Goal: Transaction & Acquisition: Purchase product/service

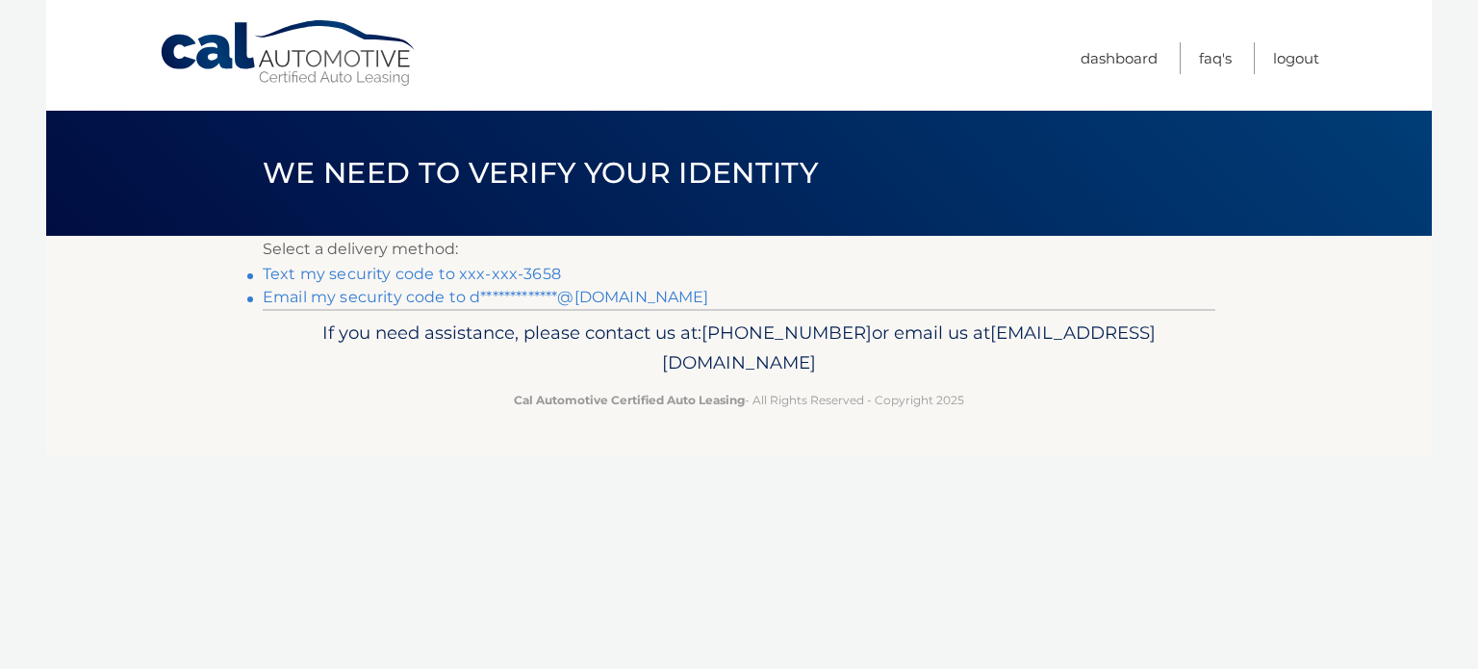
click at [466, 278] on link "Text my security code to xxx-xxx-3658" at bounding box center [412, 274] width 298 height 18
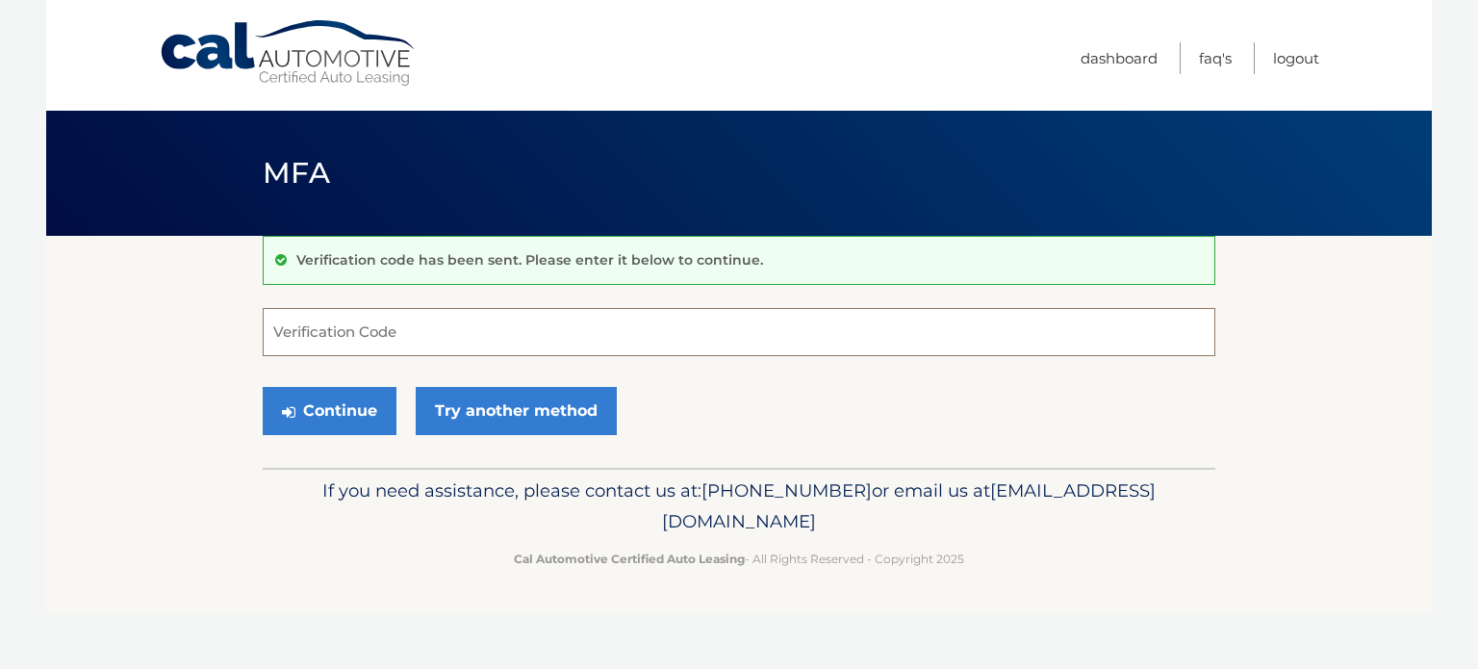
click at [469, 332] on input "Verification Code" at bounding box center [739, 332] width 953 height 48
type input "474736"
click at [358, 403] on button "Continue" at bounding box center [330, 411] width 134 height 48
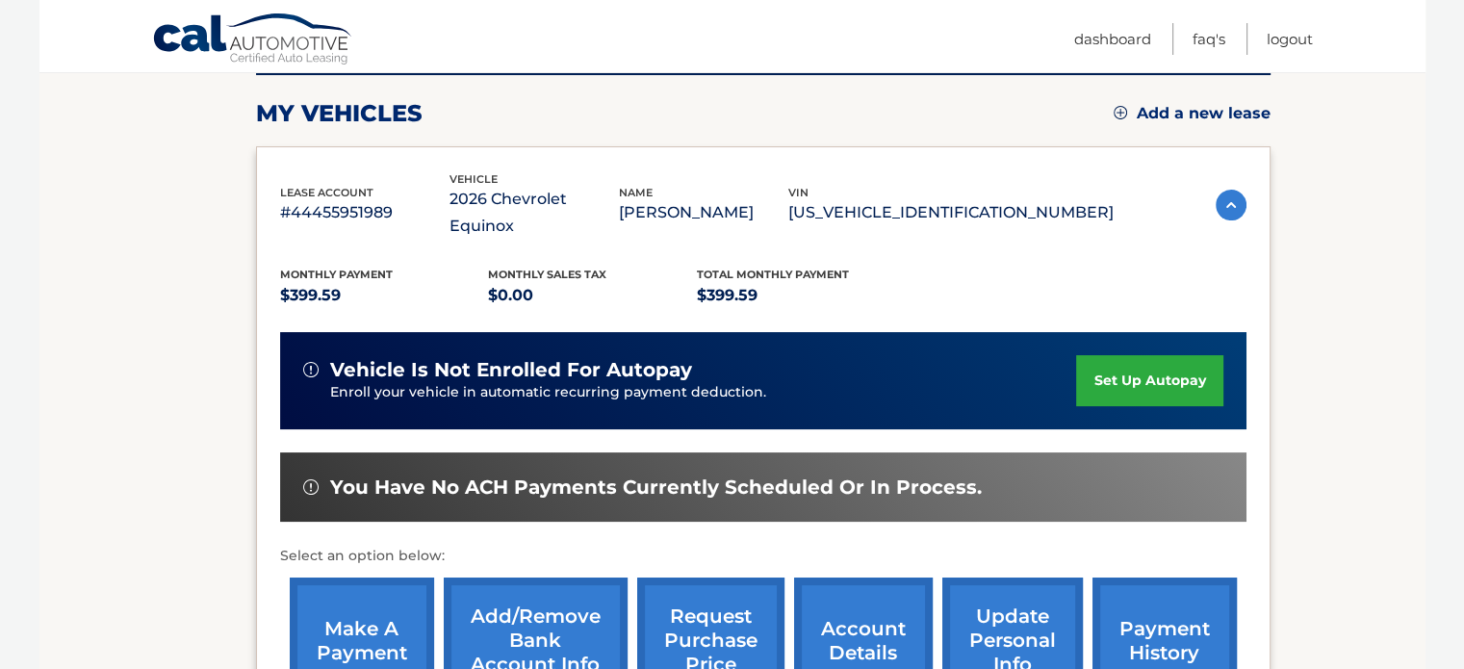
scroll to position [192, 0]
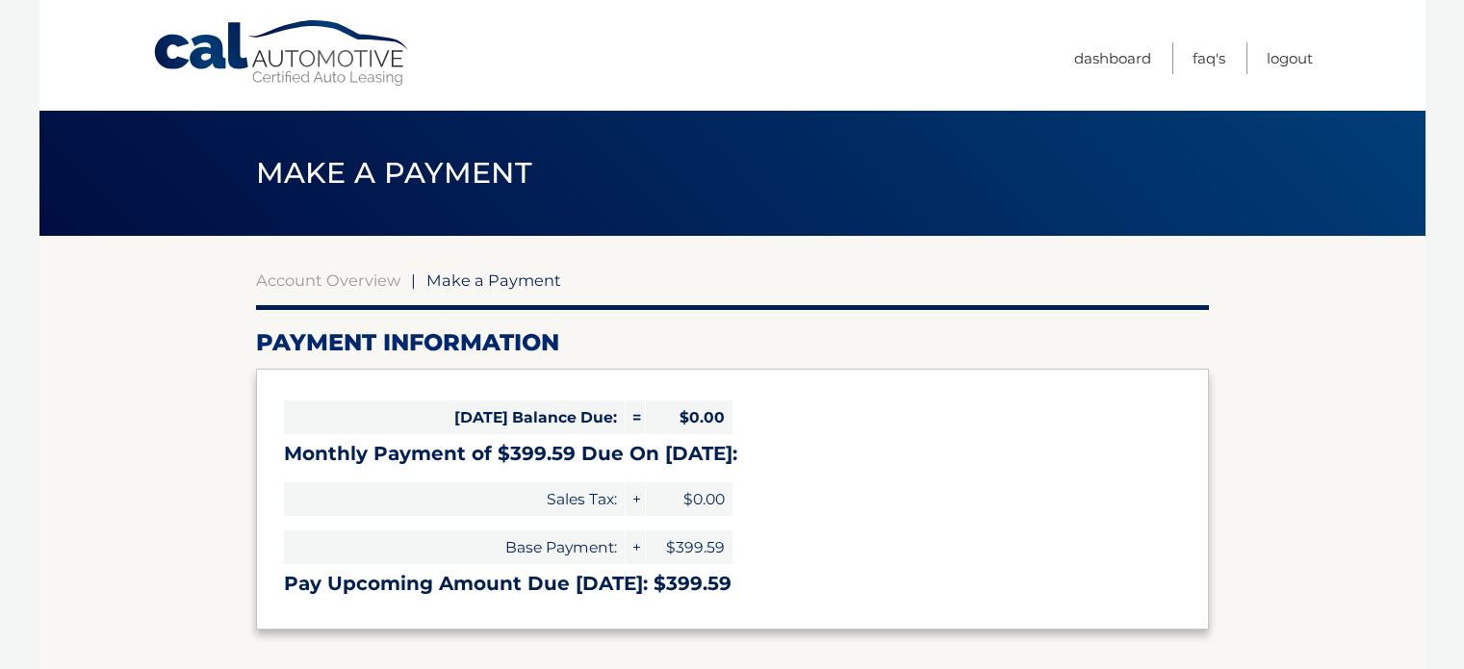
select select "OWVmMzIxMTYtNzIxYS00MTk0LWEyMjMtM2E0YzM1NzRlMGRj"
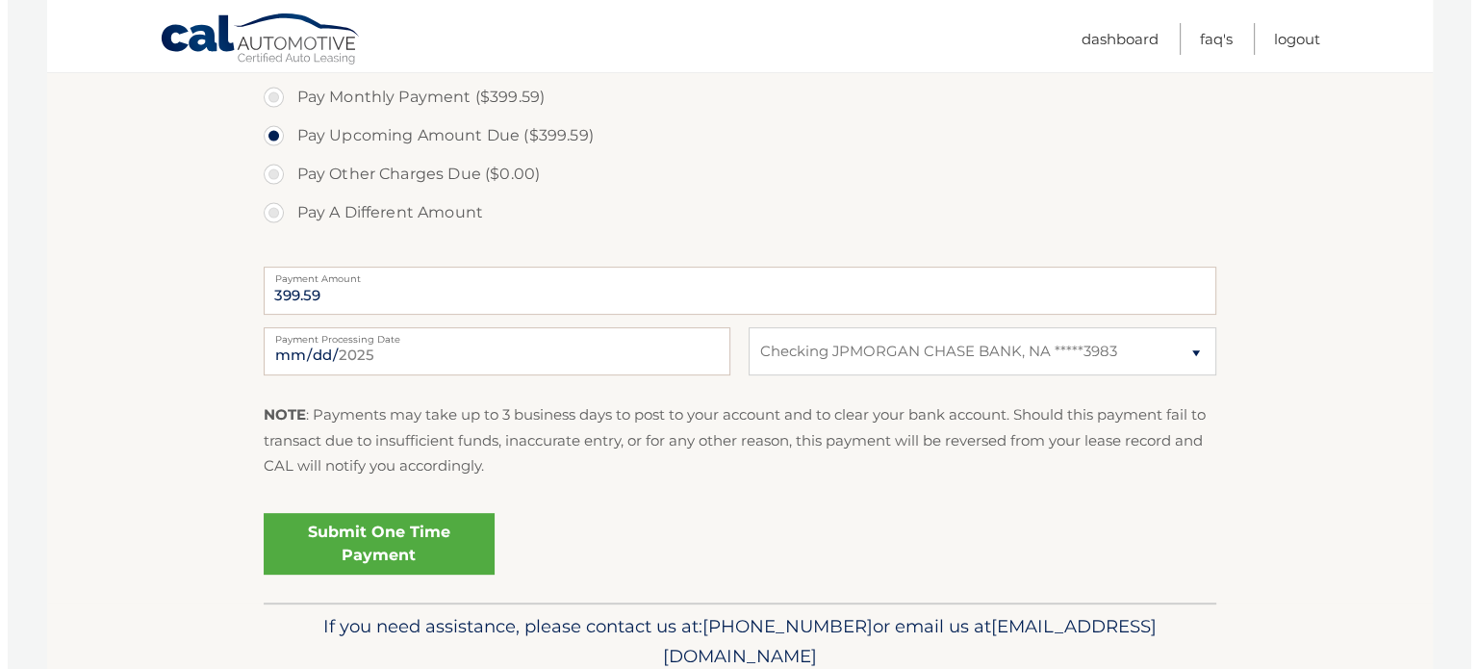
scroll to position [674, 0]
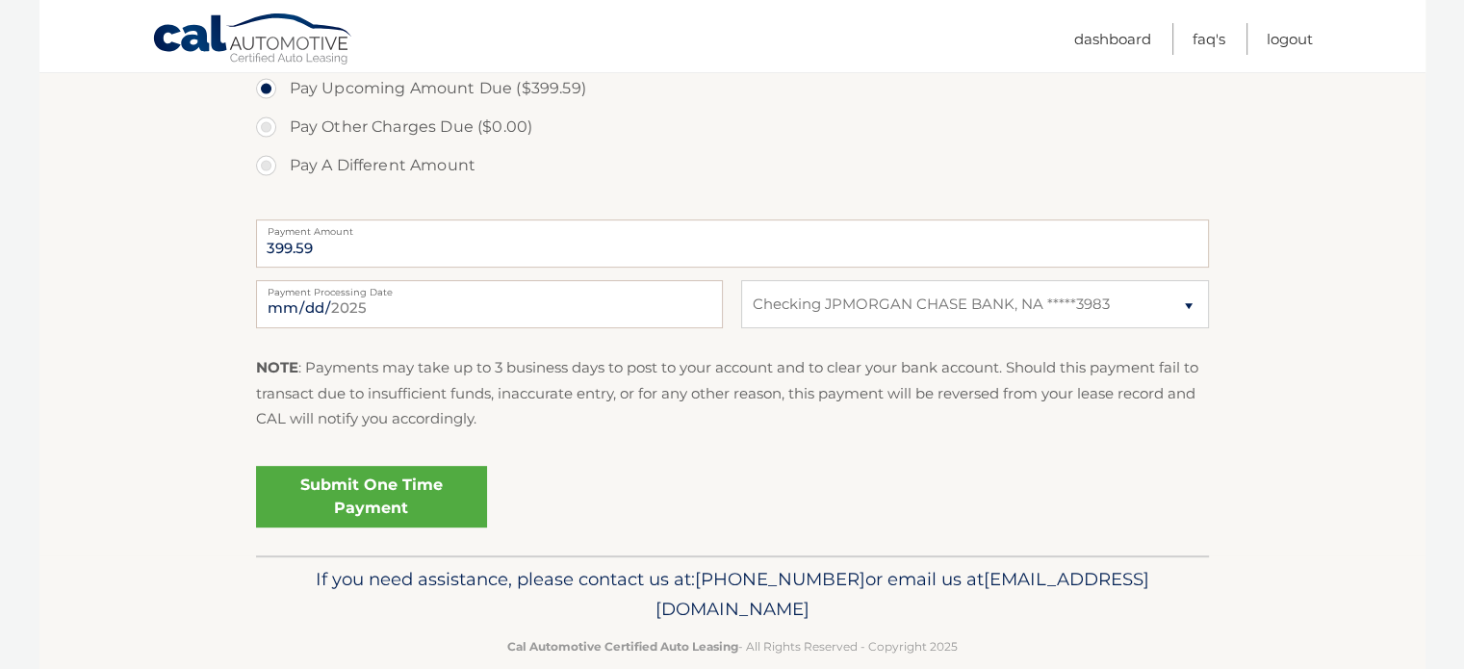
click at [393, 490] on link "Submit One Time Payment" at bounding box center [371, 497] width 231 height 62
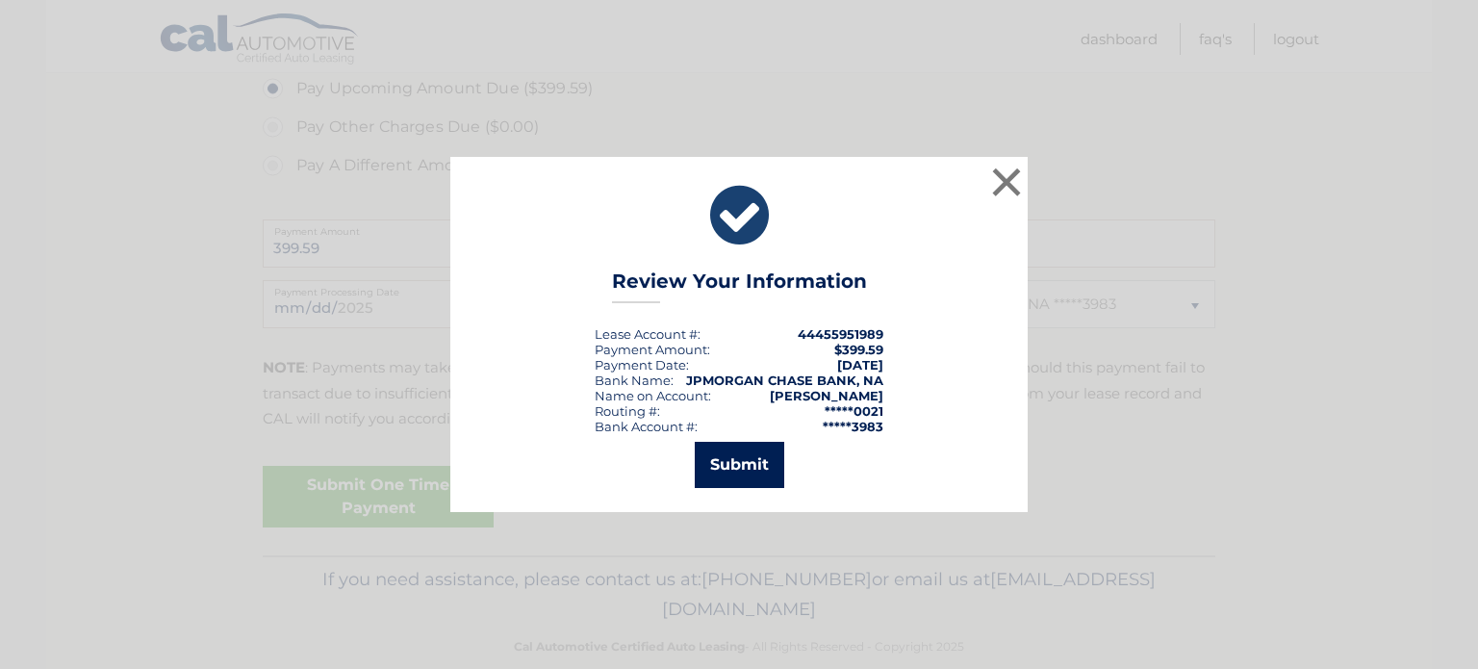
click at [752, 465] on button "Submit" at bounding box center [739, 465] width 89 height 46
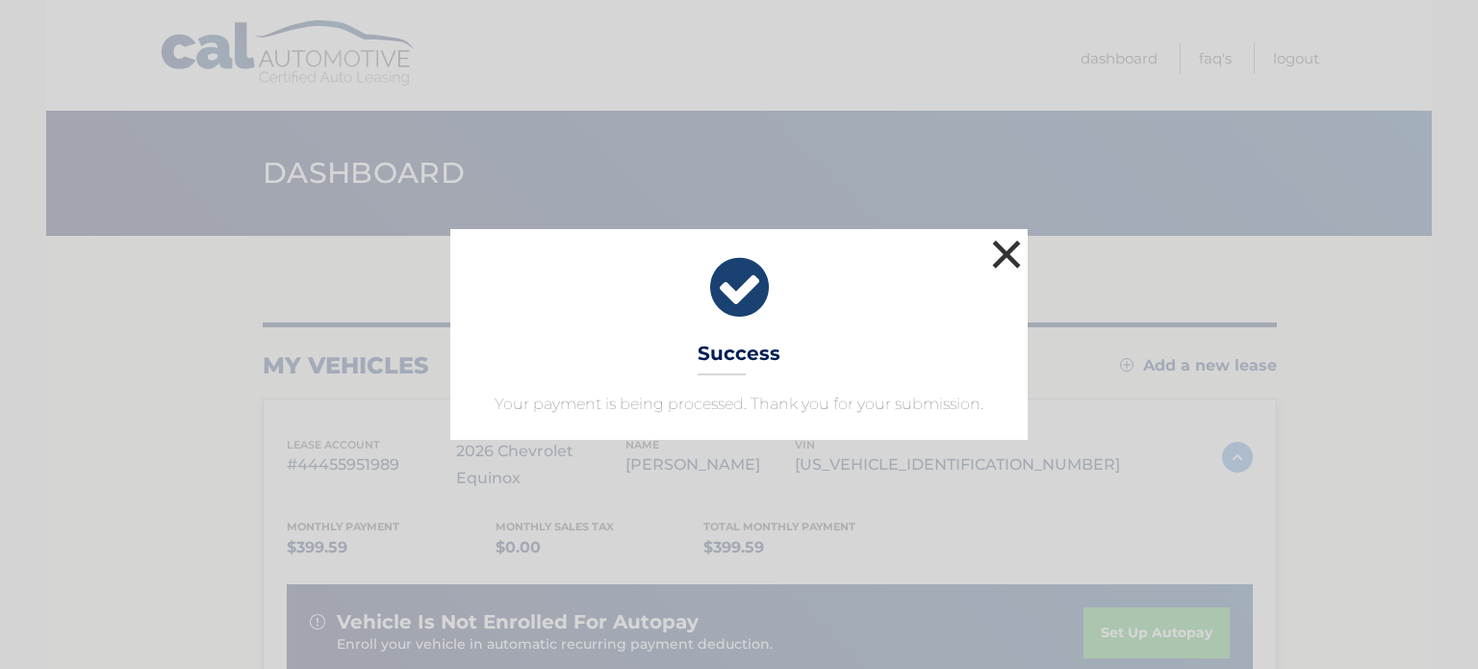
click at [1017, 254] on button "×" at bounding box center [1006, 254] width 38 height 38
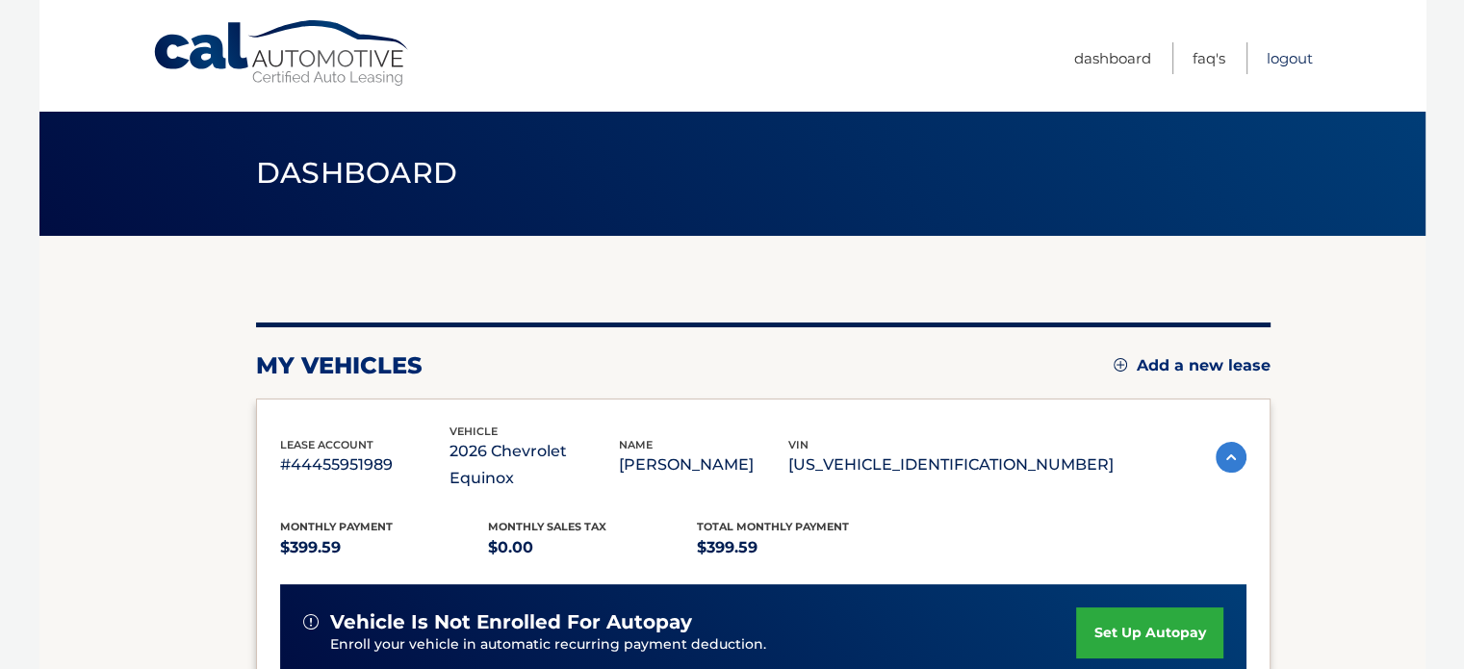
click at [1288, 52] on link "Logout" at bounding box center [1289, 58] width 46 height 32
